Goal: Obtain resource: Download file/media

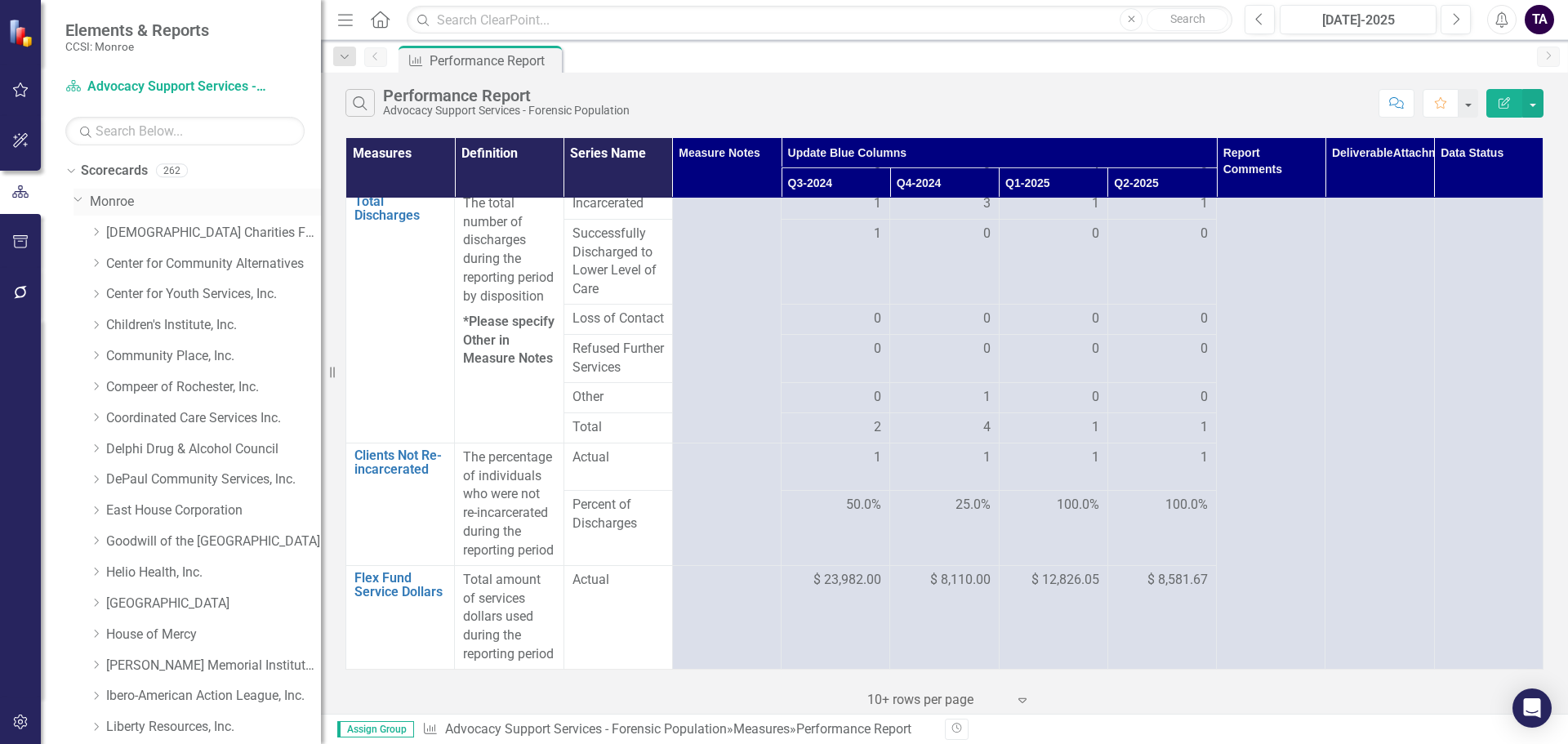
click at [114, 207] on link "Monroe" at bounding box center [206, 202] width 231 height 19
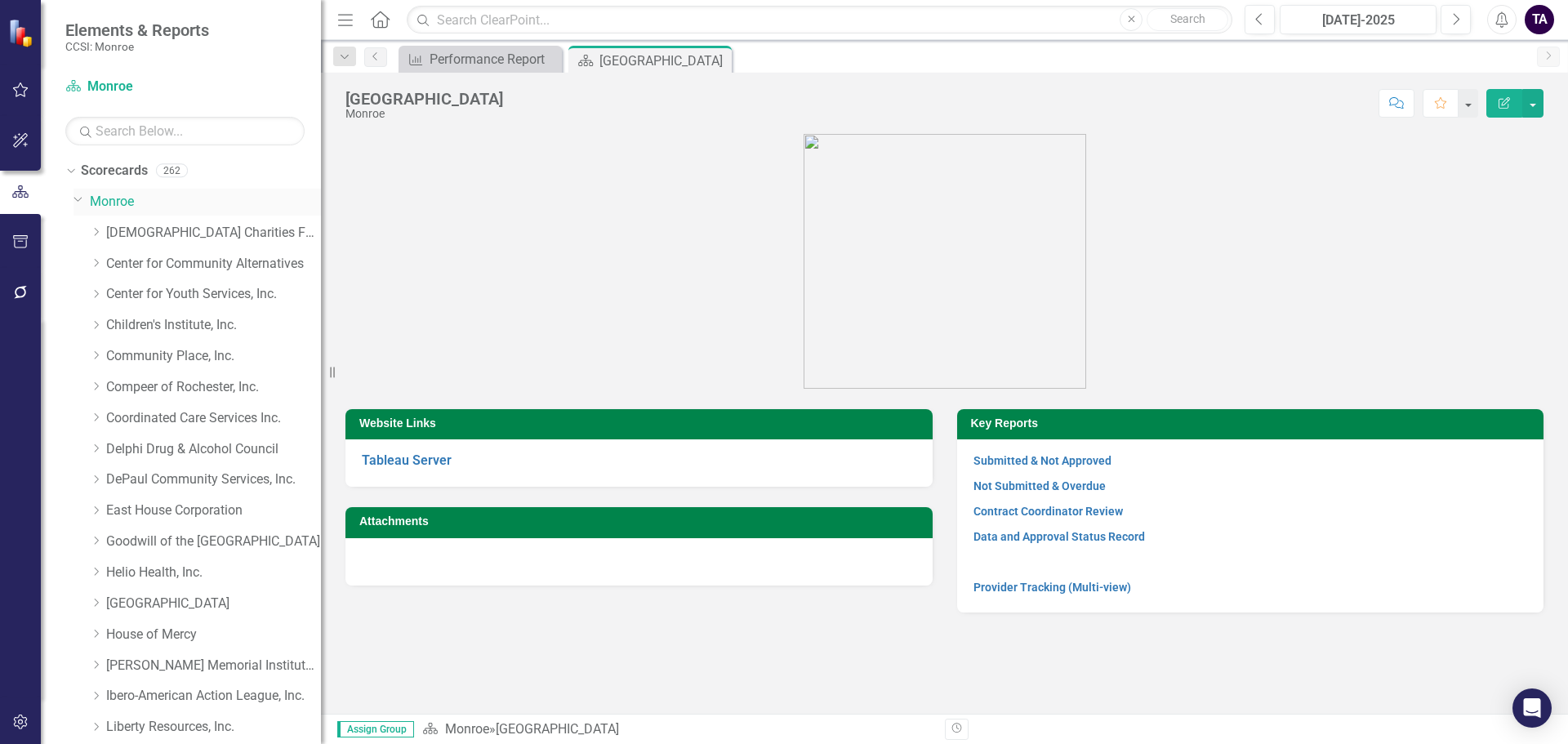
click at [76, 199] on icon "Dropdown" at bounding box center [78, 199] width 10 height 12
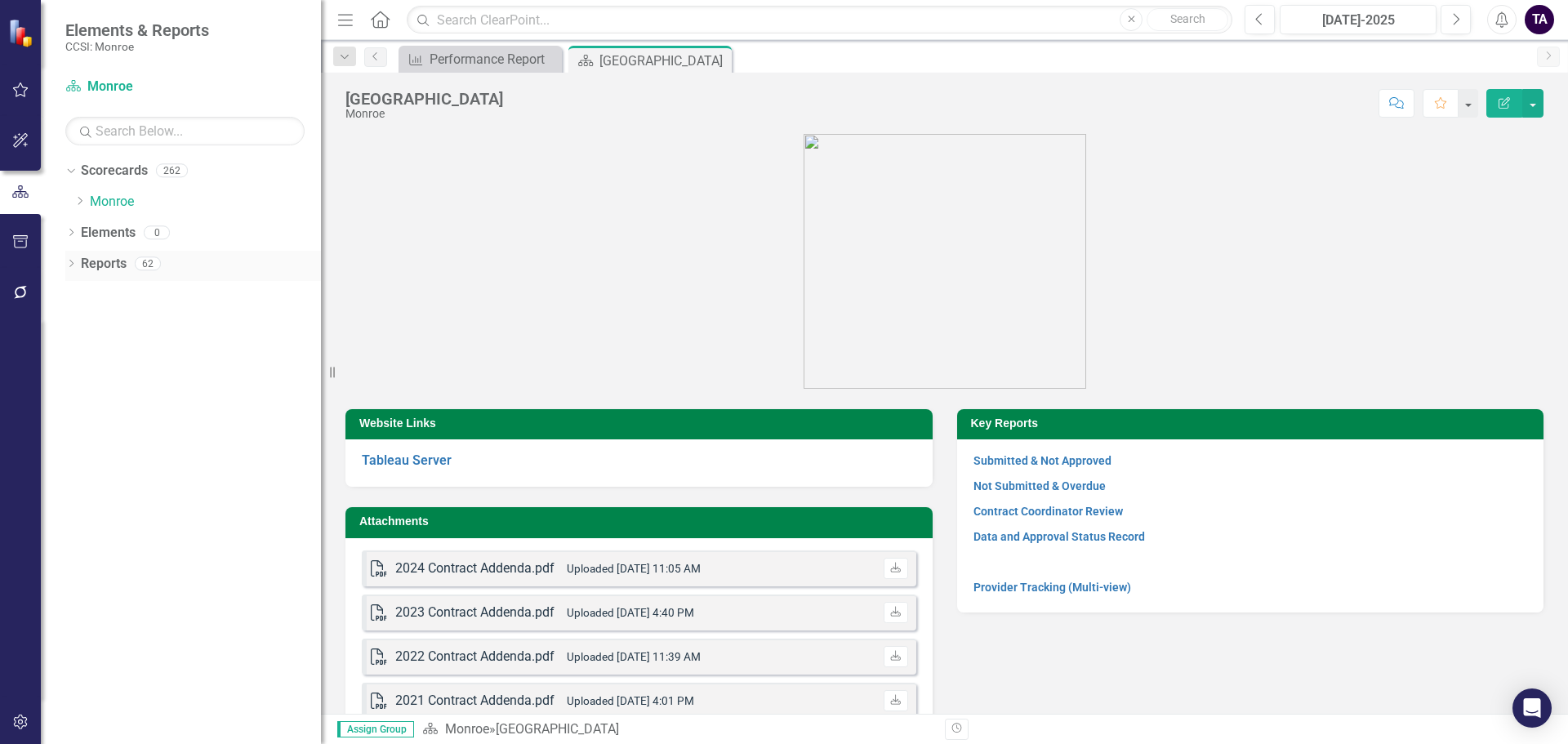
click at [72, 260] on div "Dropdown" at bounding box center [71, 266] width 11 height 14
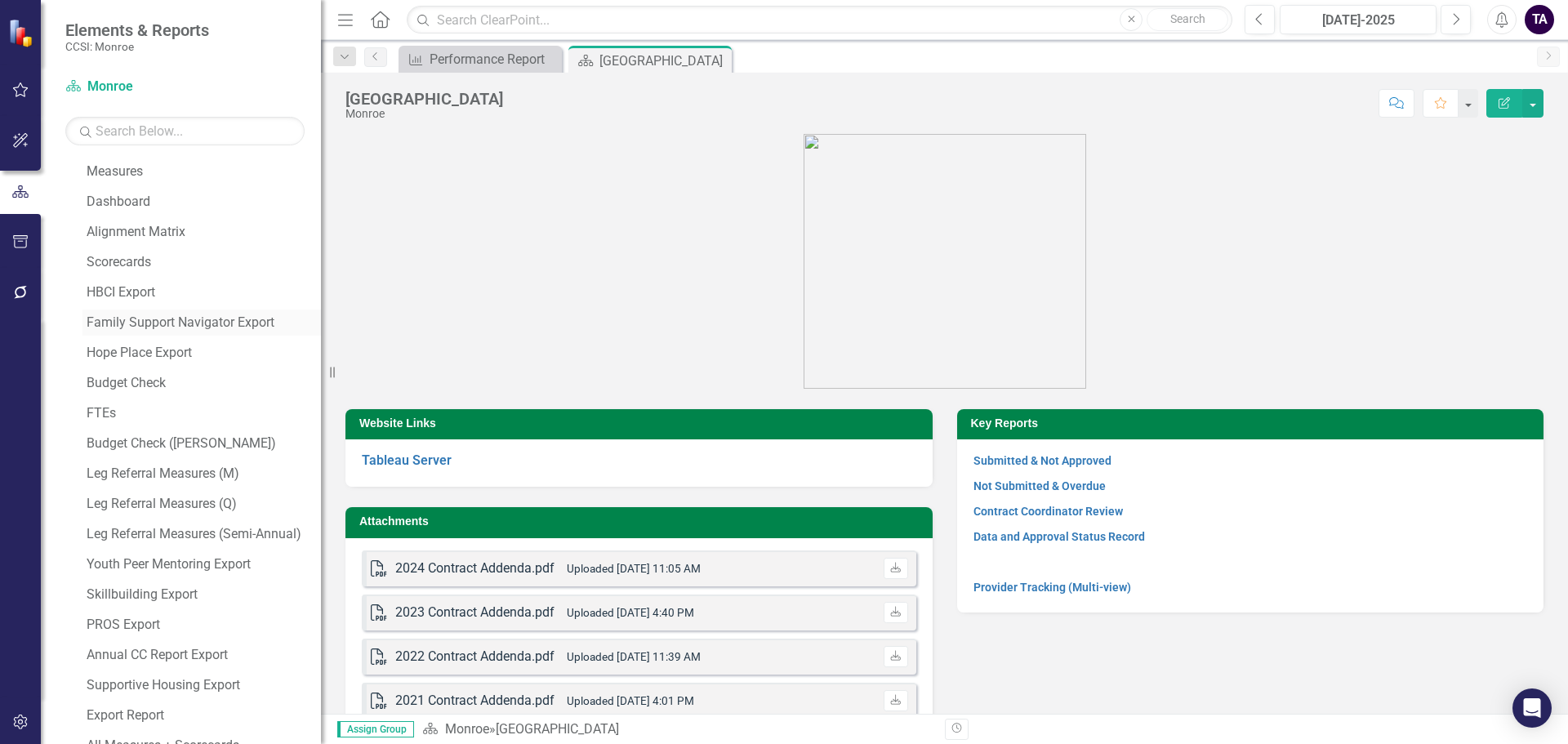
scroll to position [297, 0]
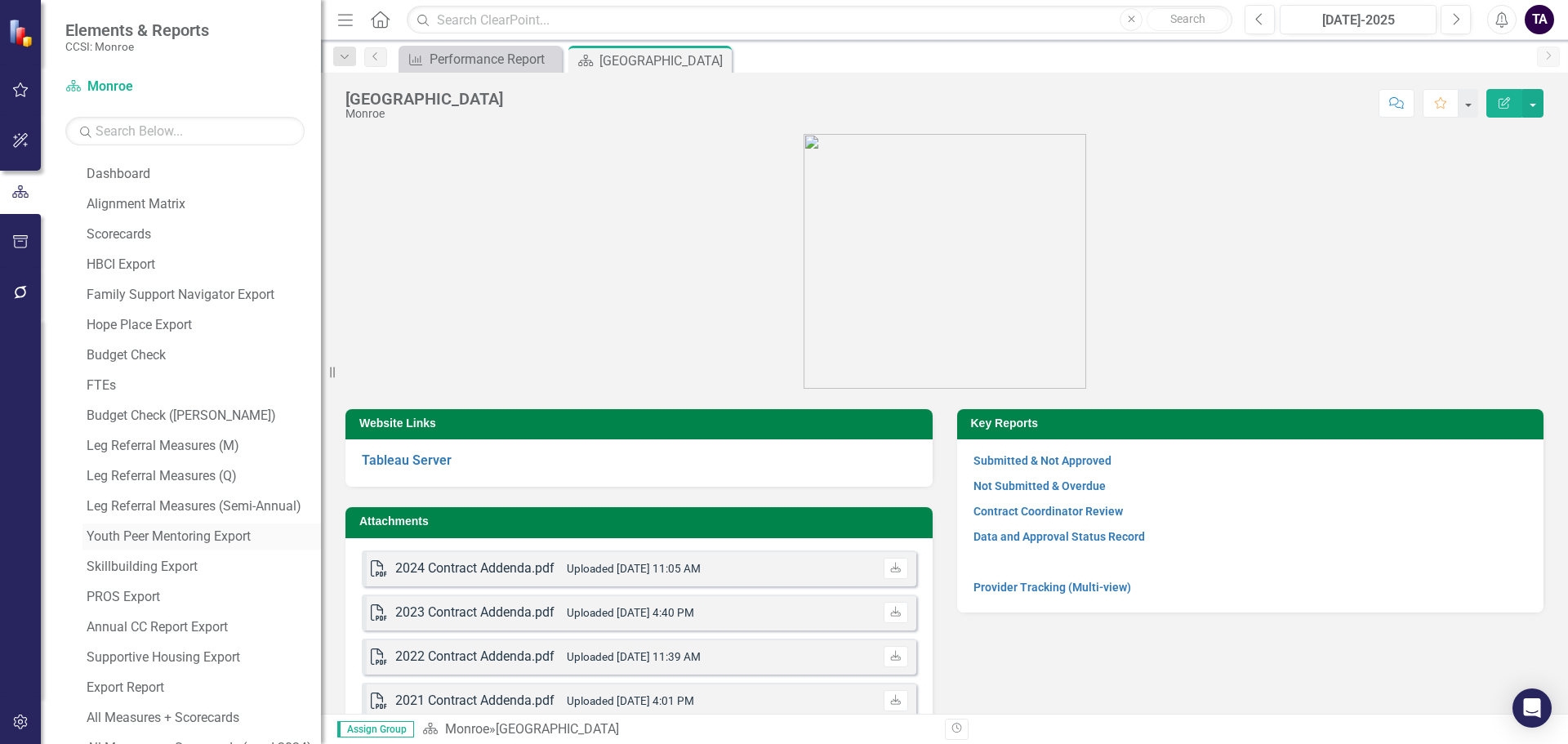
click at [158, 528] on link "Youth Peer Mentoring Export" at bounding box center [201, 537] width 239 height 26
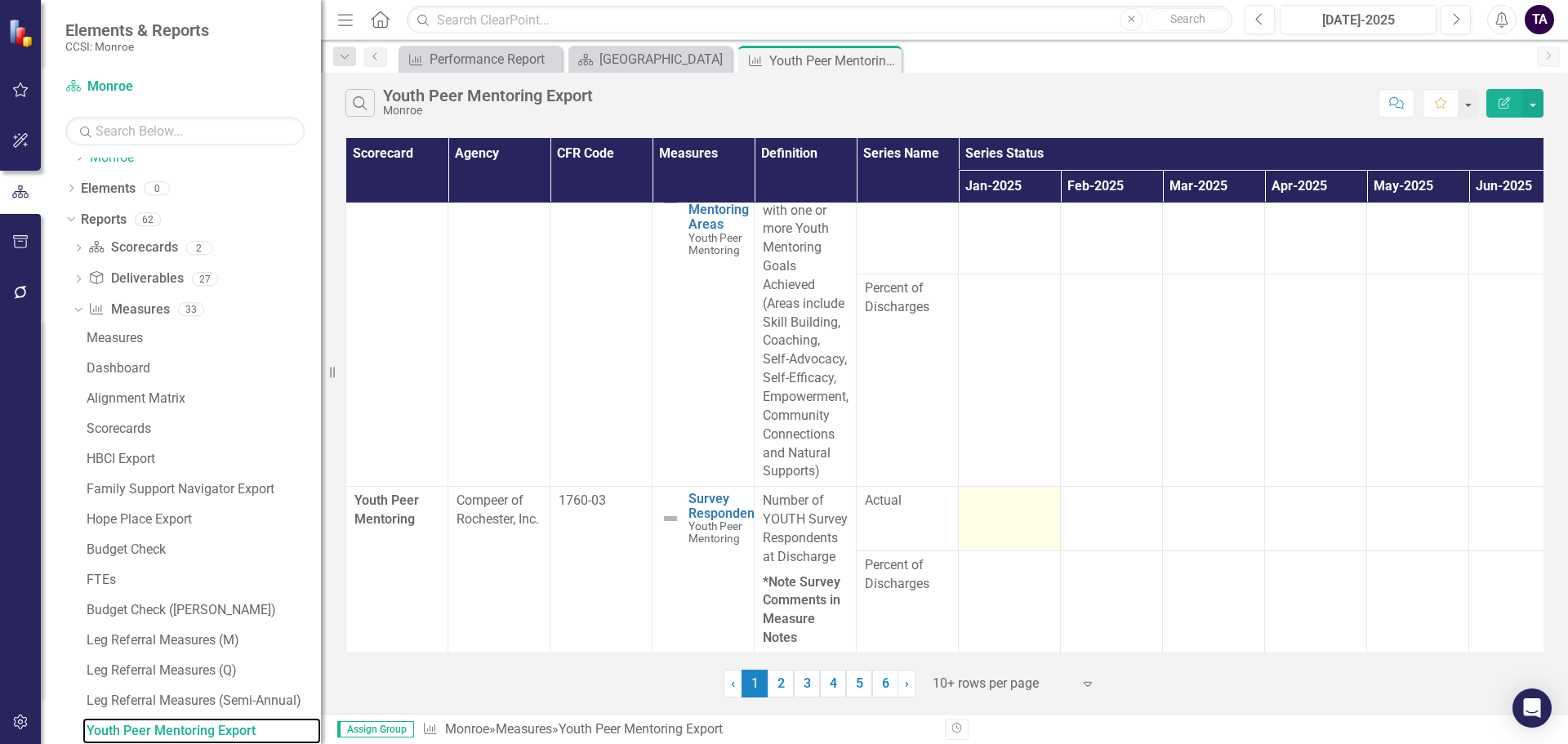
scroll to position [1064, 0]
click at [1075, 683] on div "10+ rows per page" at bounding box center [1002, 684] width 156 height 29
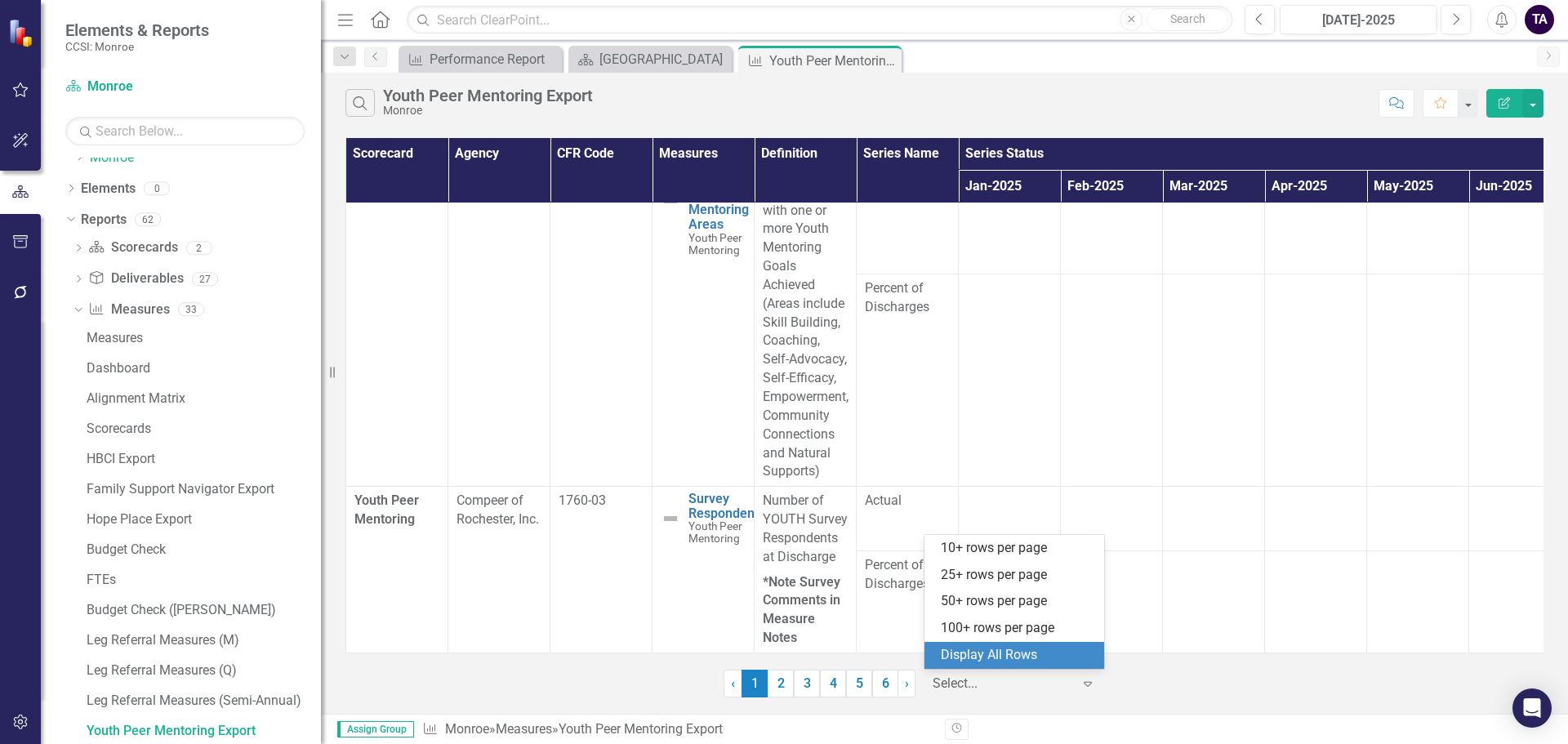
click at [1033, 661] on div "Display All Rows" at bounding box center [1017, 656] width 154 height 19
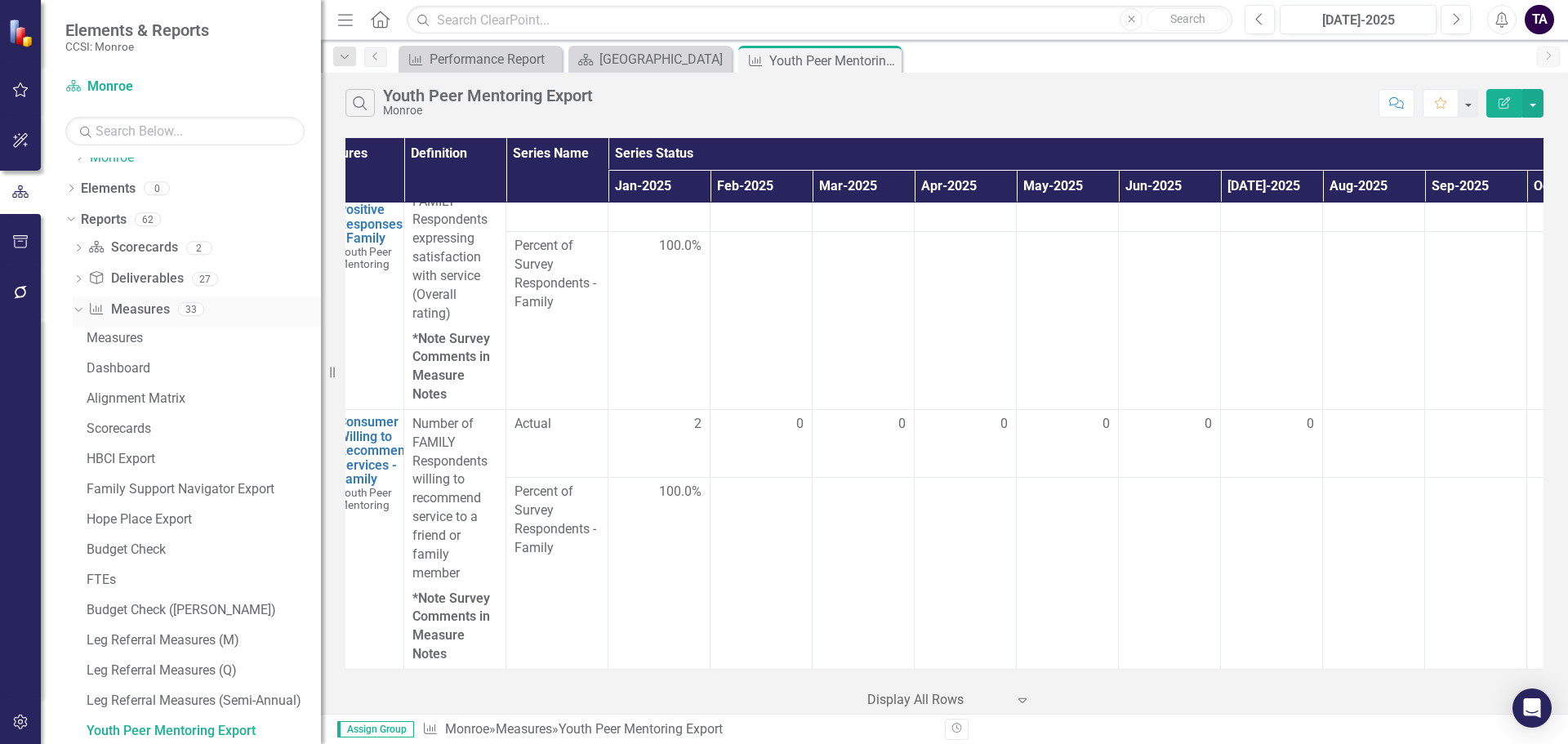
scroll to position [0, 0]
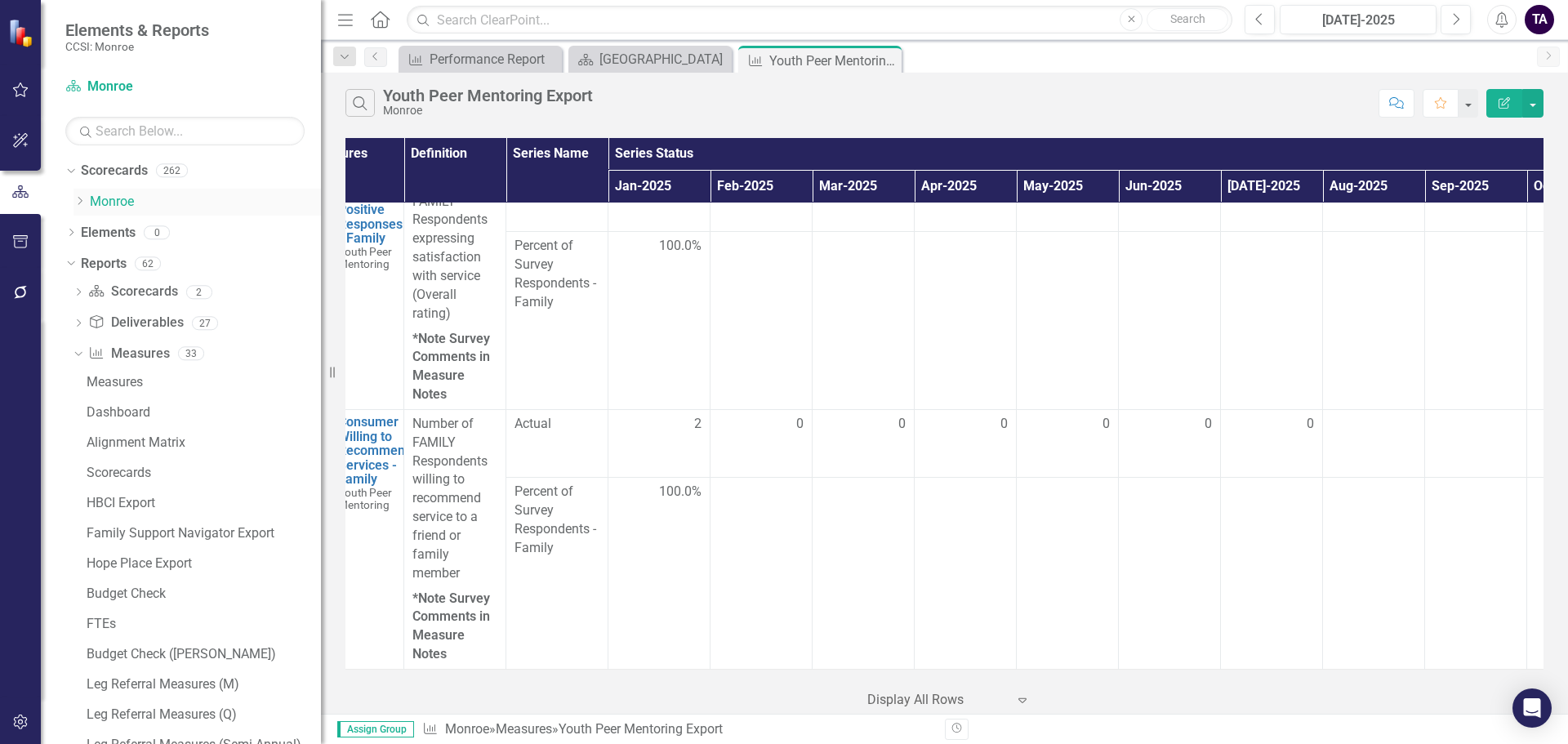
click at [77, 197] on icon "Dropdown" at bounding box center [79, 202] width 12 height 10
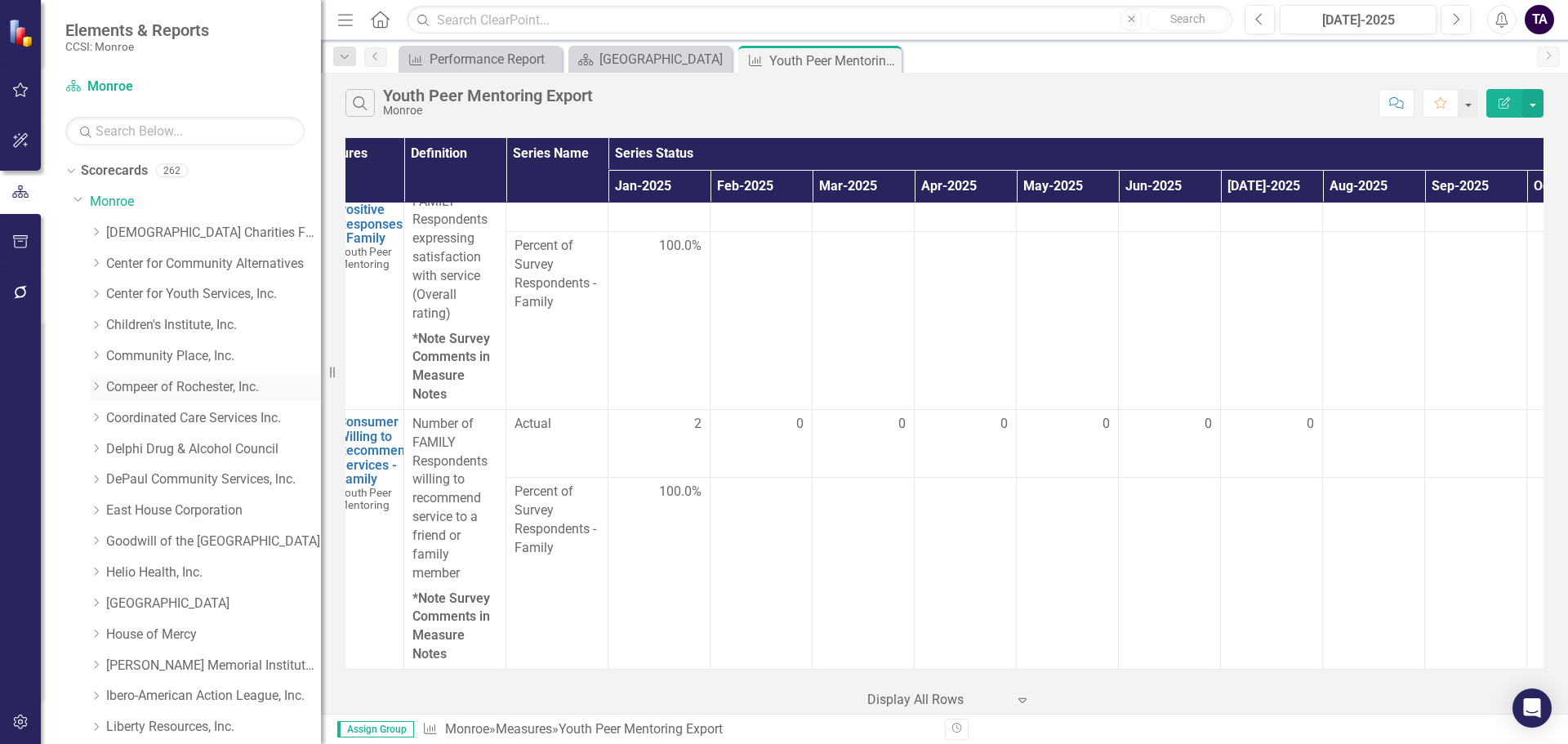
click at [94, 383] on icon at bounding box center [96, 387] width 4 height 9
click at [181, 533] on link "Youth Peer Mentoring" at bounding box center [221, 542] width 198 height 19
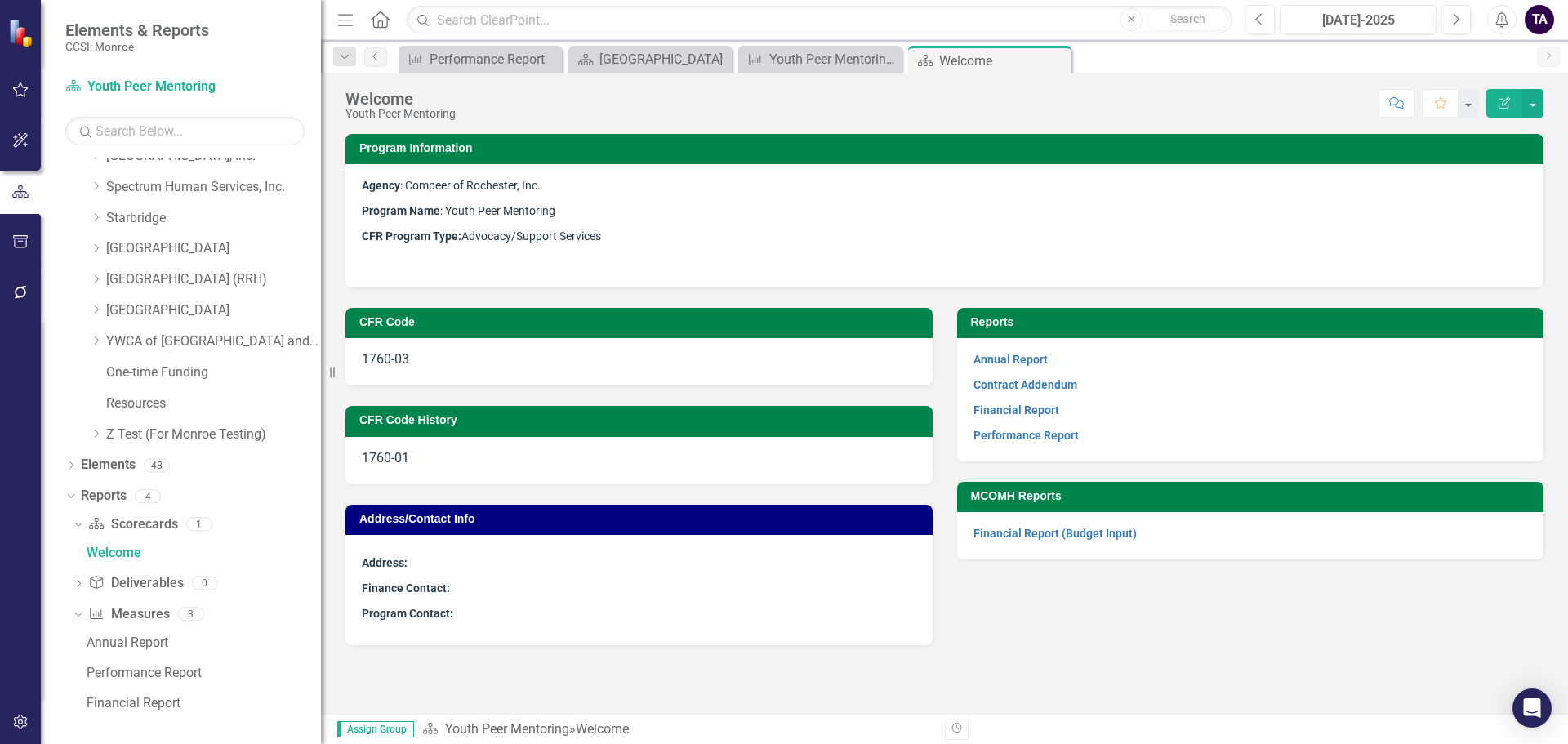
scroll to position [1222, 0]
click at [799, 62] on div "Youth Peer Mentoring Export" at bounding box center [823, 60] width 108 height 20
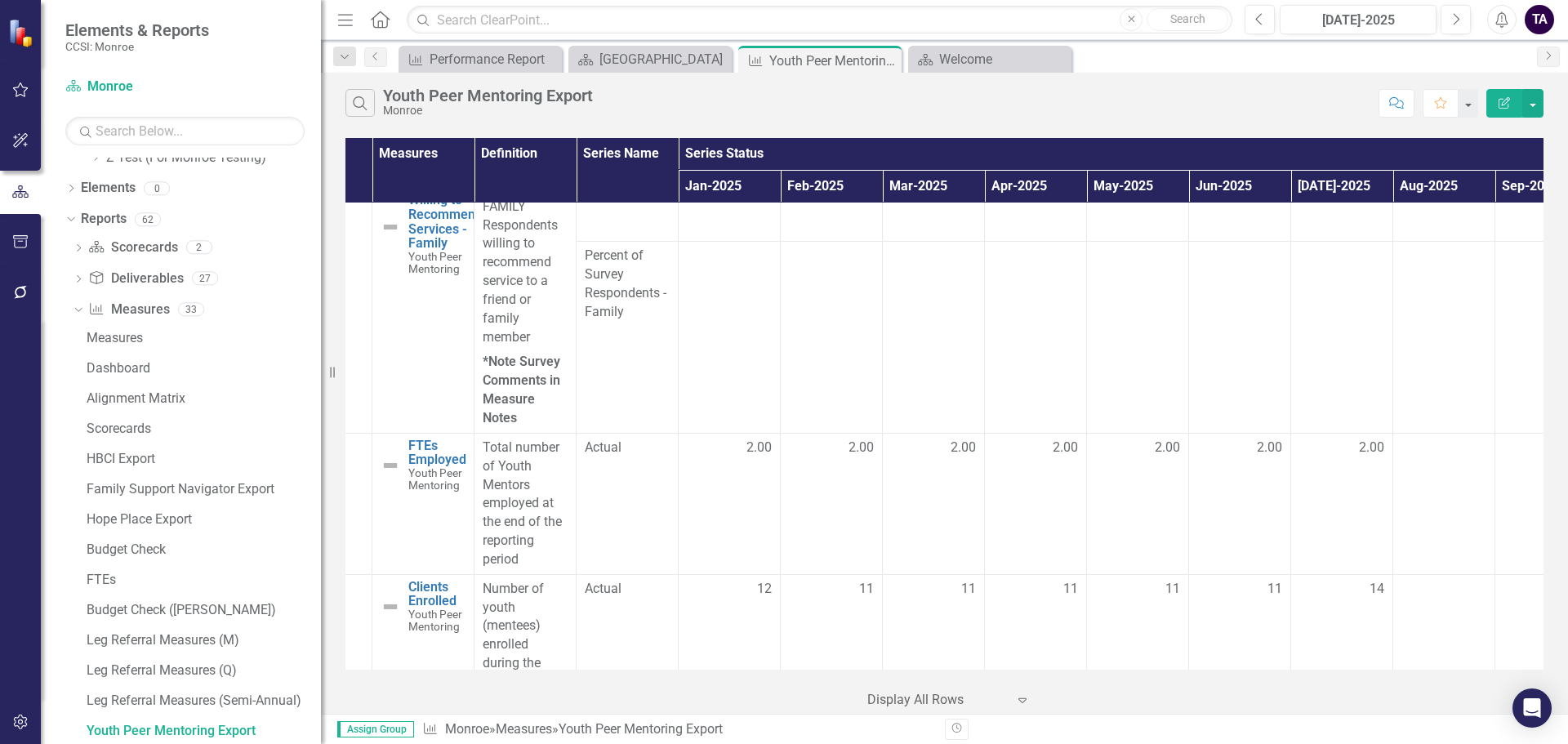
scroll to position [5474, 280]
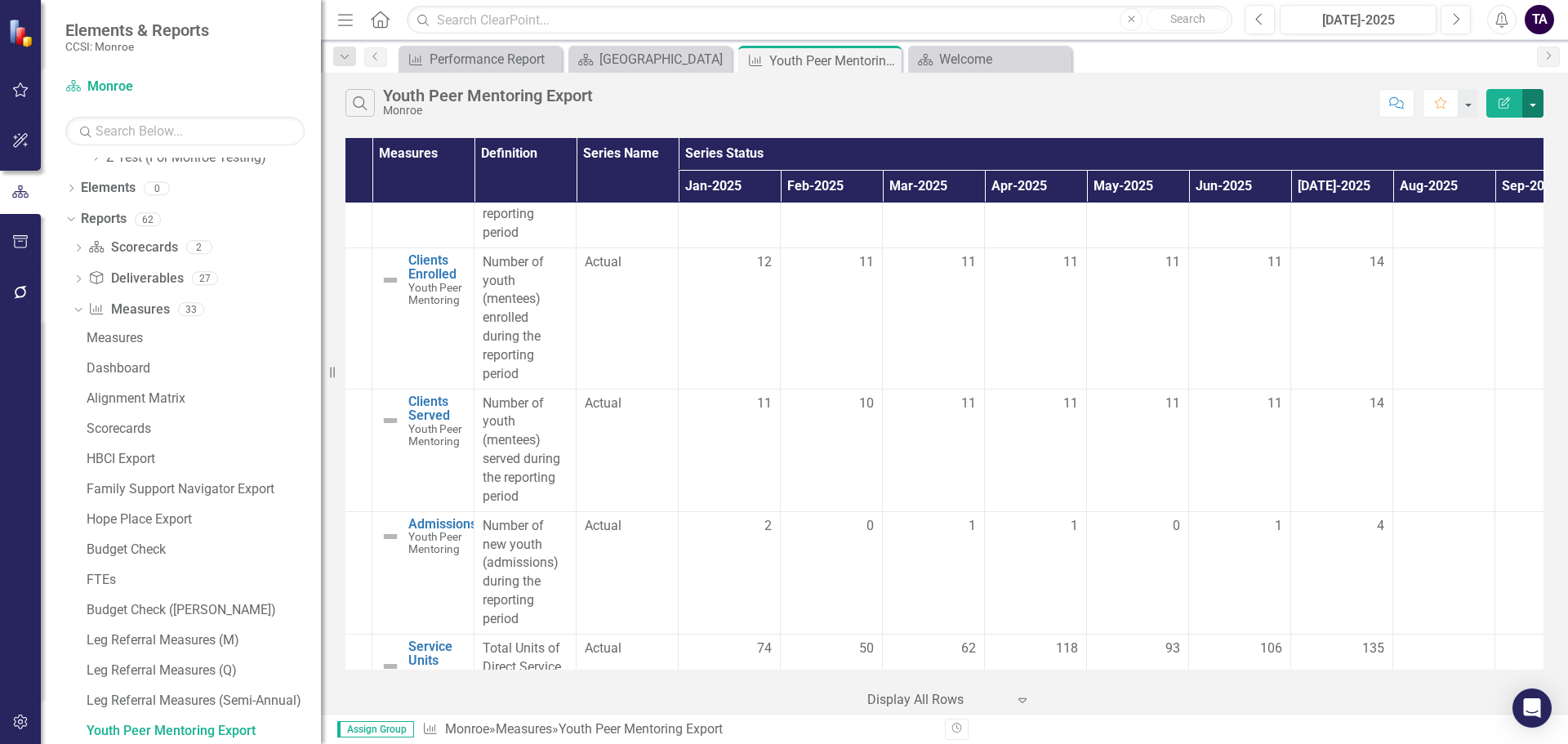
click at [1535, 109] on button "button" at bounding box center [1532, 104] width 21 height 29
click at [1481, 201] on link "Excel Export to Excel" at bounding box center [1478, 196] width 129 height 31
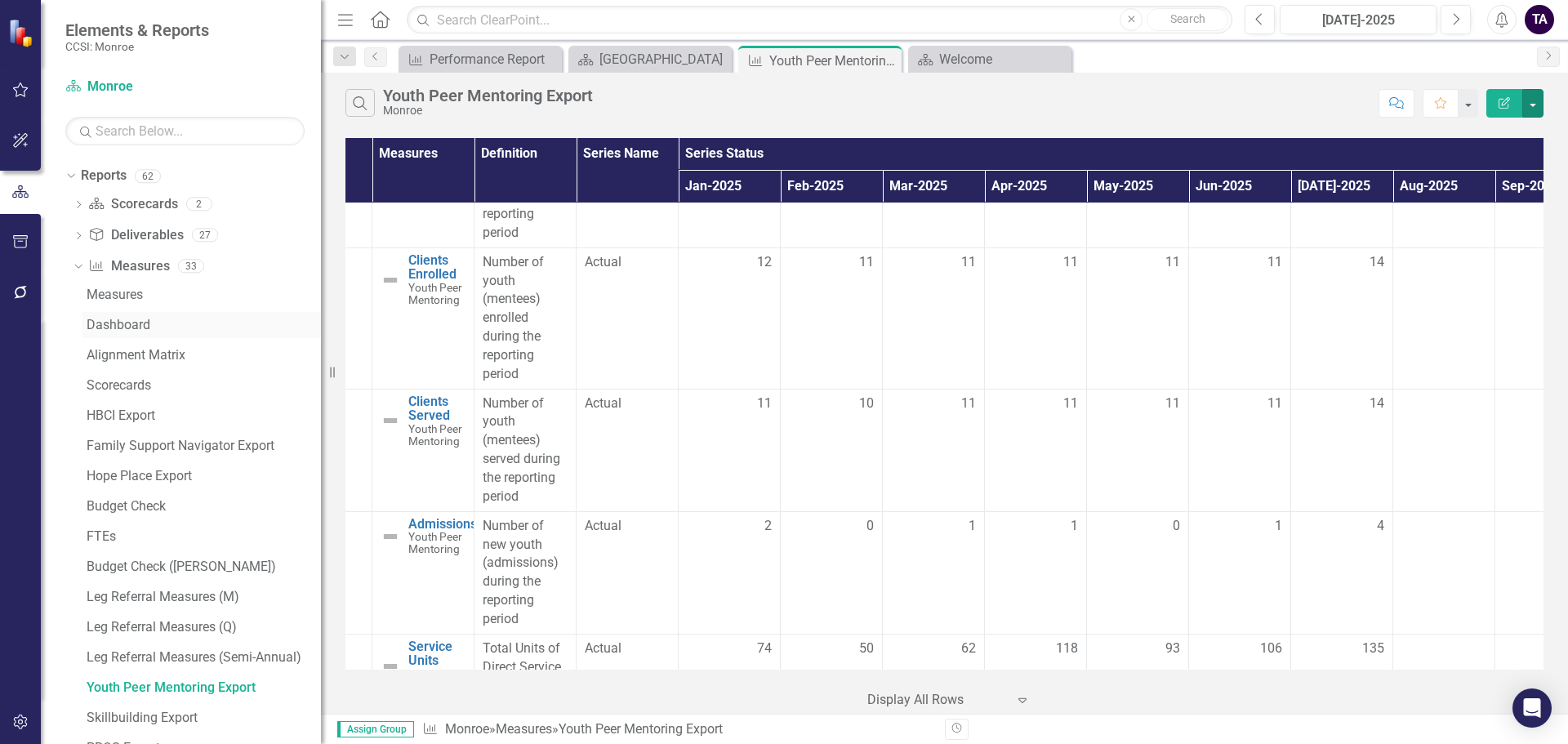
scroll to position [1579, 0]
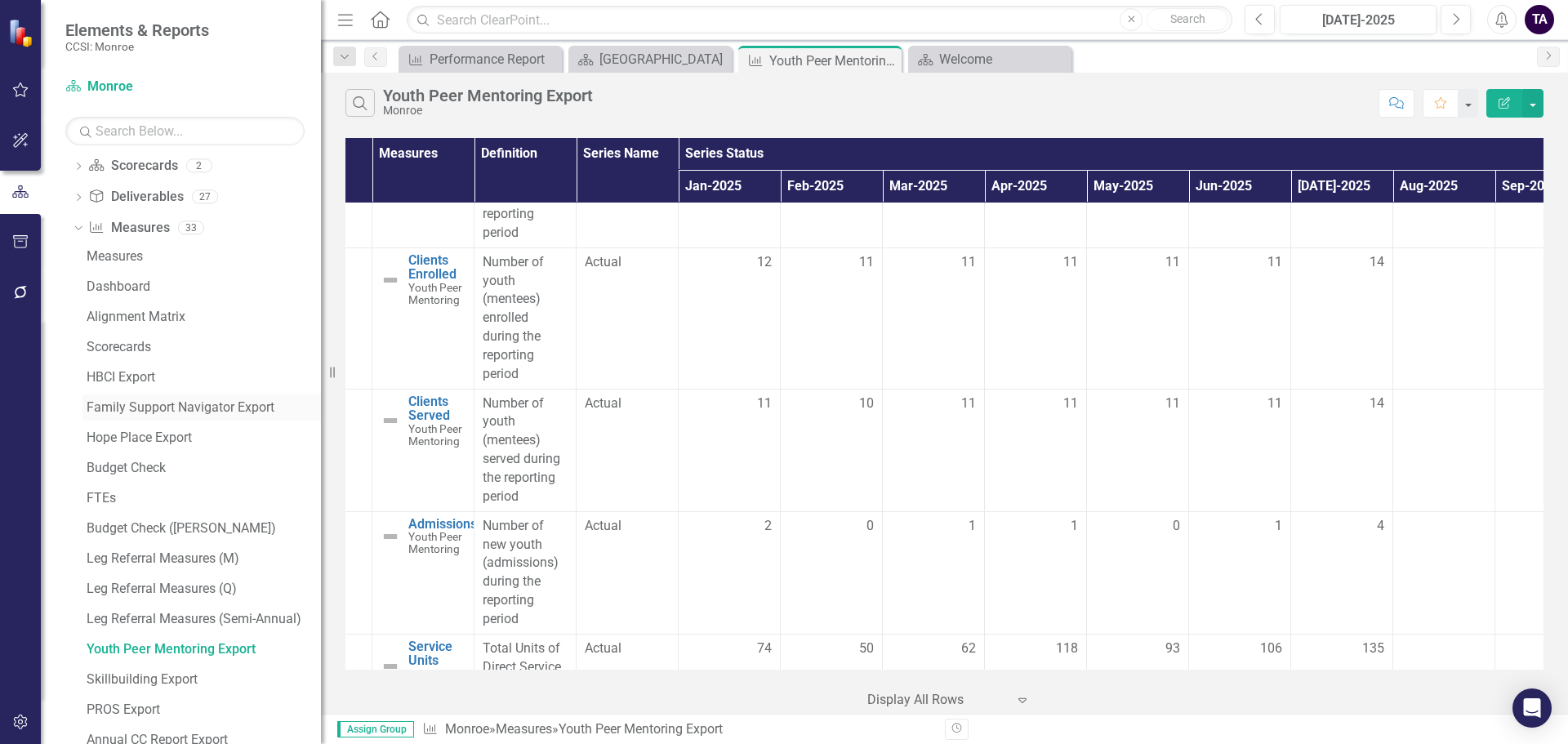
click at [142, 398] on link "Family Support Navigator Export" at bounding box center [201, 407] width 239 height 26
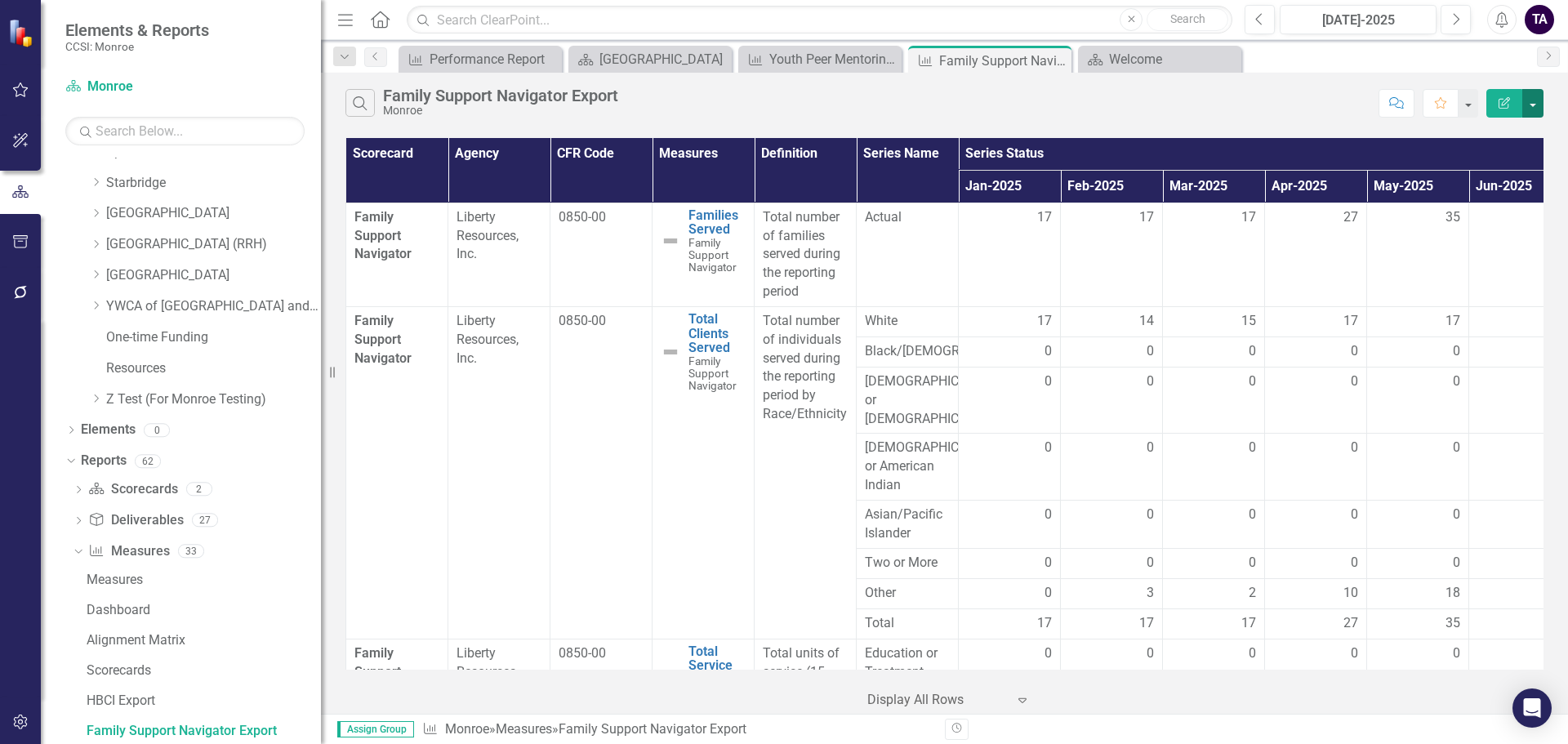
click at [1531, 99] on button "button" at bounding box center [1532, 104] width 21 height 29
click at [1497, 191] on link "Excel Export to Excel" at bounding box center [1478, 196] width 129 height 31
